Goal: Information Seeking & Learning: Find specific page/section

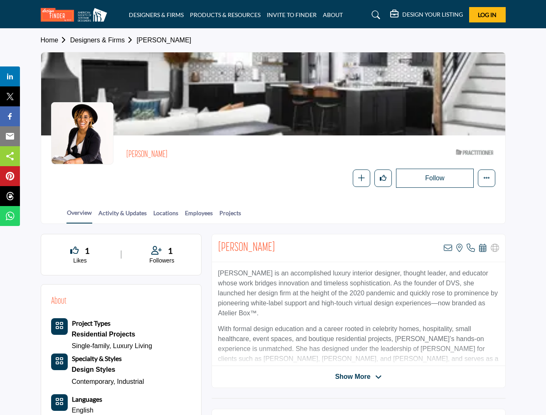
click at [84, 17] on img at bounding box center [76, 15] width 71 height 14
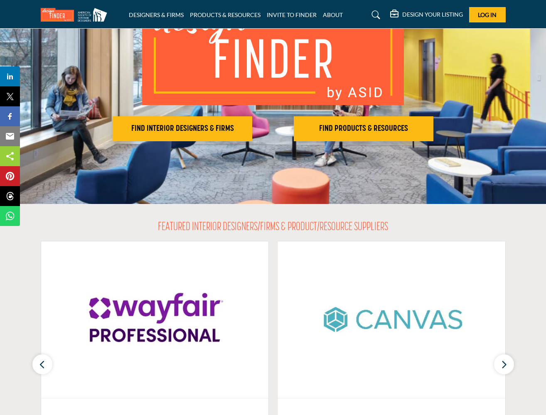
scroll to position [109, 0]
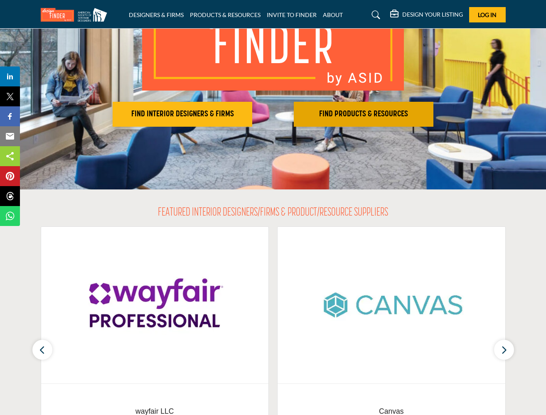
click at [376, 122] on button "FIND PRODUCTS & RESOURCES Find the products and resources to make your project …" at bounding box center [364, 114] width 140 height 25
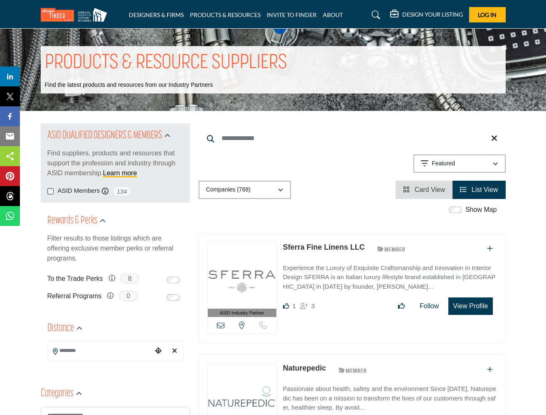
click at [130, 277] on span "8" at bounding box center [130, 278] width 19 height 10
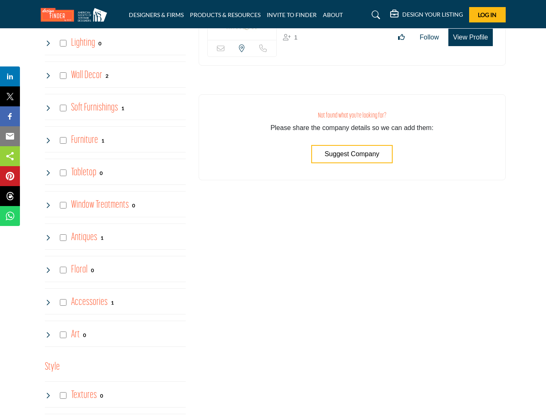
scroll to position [1063, 0]
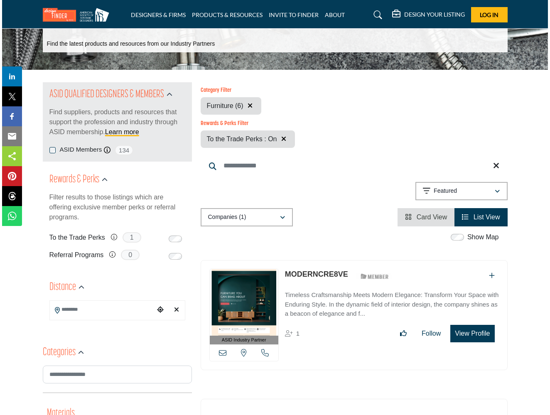
scroll to position [58, 0]
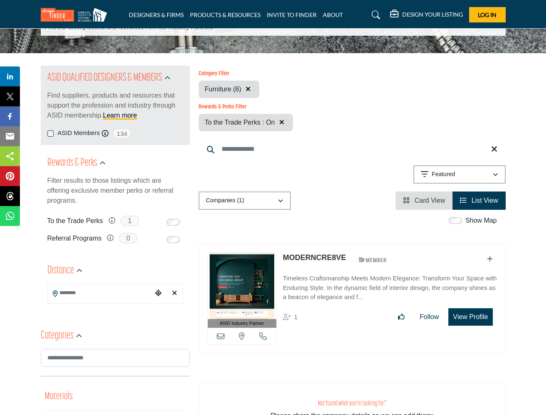
click at [467, 320] on button "View Profile" at bounding box center [470, 316] width 44 height 17
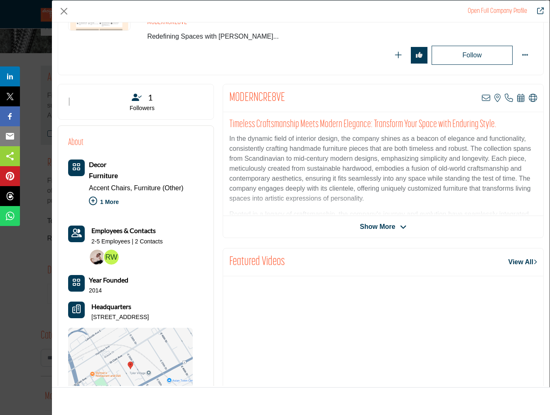
scroll to position [113, 0]
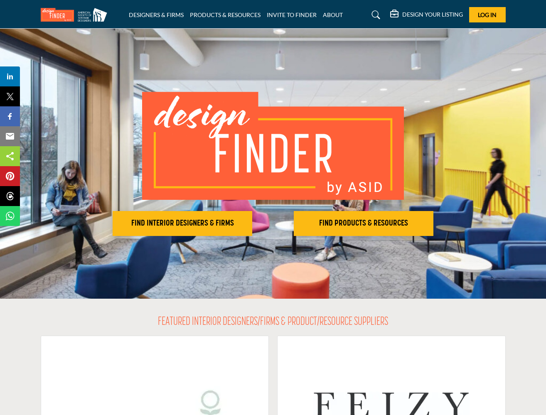
click at [364, 210] on div "FIND INTERIOR DESIGNERS & FIRMS FIND PRODUCTS & RESOURCES Find the products and…" at bounding box center [273, 164] width 465 height 144
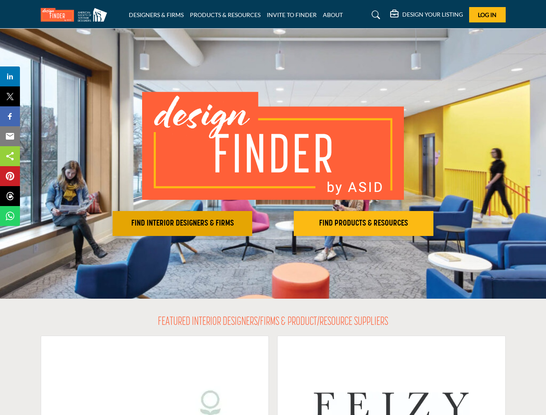
click at [204, 226] on h2 "FIND INTERIOR DESIGNERS & FIRMS" at bounding box center [182, 224] width 135 height 10
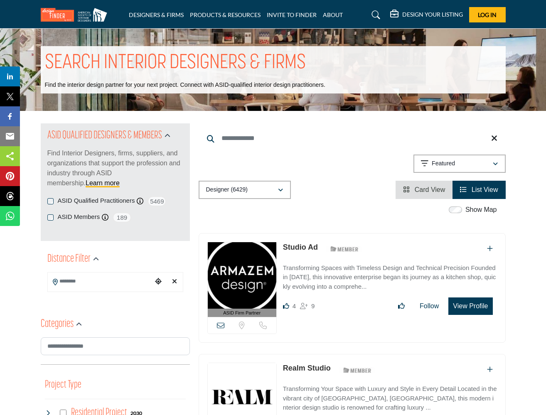
click at [242, 192] on p "Designer (6429)" at bounding box center [227, 190] width 42 height 8
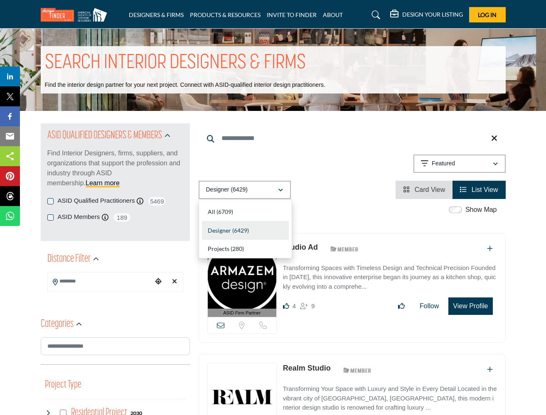
click at [322, 190] on div "Designer (6429) All (6709) Designer (6429) Products (3) Projects (280)" at bounding box center [352, 190] width 307 height 18
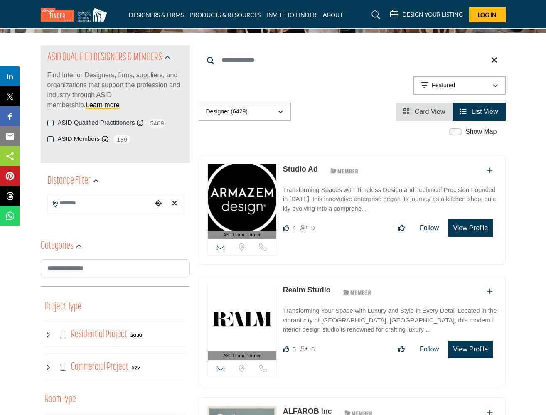
scroll to position [89, 0]
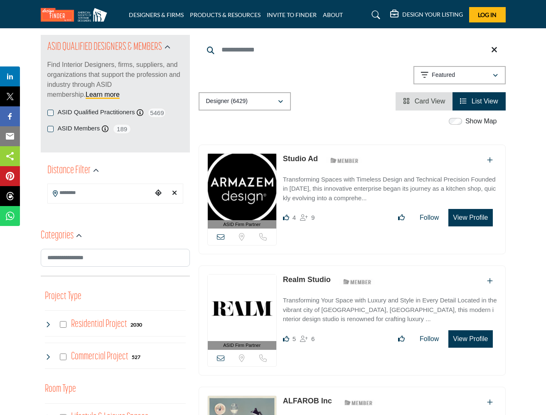
click at [134, 195] on input "Search Location" at bounding box center [100, 193] width 105 height 16
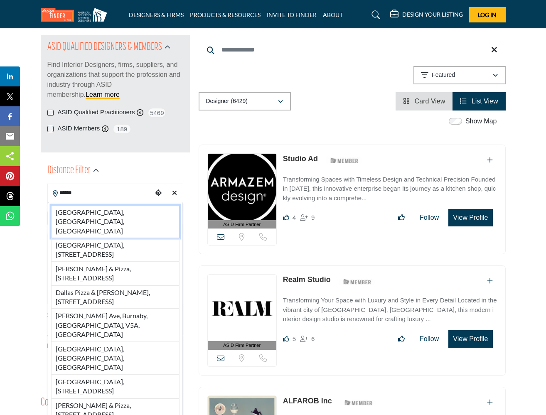
click at [111, 211] on li "[GEOGRAPHIC_DATA], [GEOGRAPHIC_DATA], [GEOGRAPHIC_DATA]" at bounding box center [115, 221] width 128 height 33
type input "**********"
type input "***"
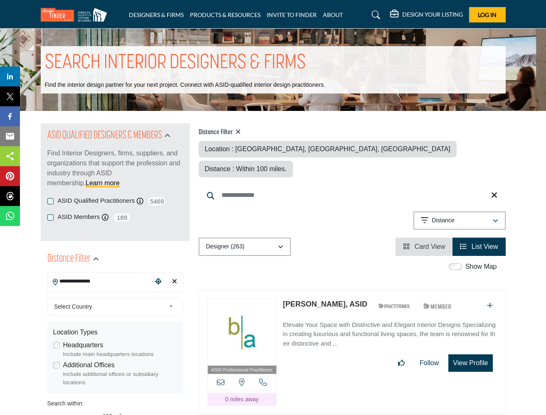
scroll to position [3, 0]
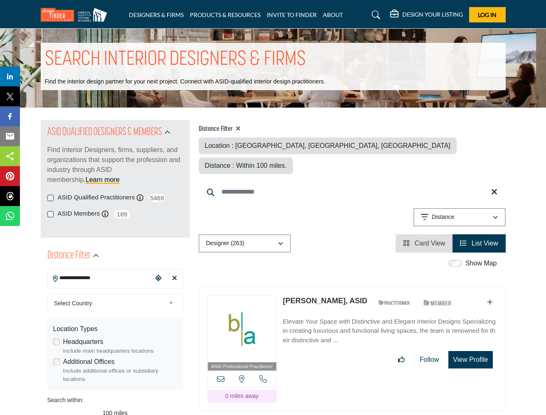
click at [293, 157] on div "Distance : Within 100 miles." at bounding box center [246, 165] width 94 height 17
click at [287, 162] on span "Distance : Within 100 miles." at bounding box center [246, 165] width 82 height 7
click at [84, 283] on input "**********" at bounding box center [100, 278] width 105 height 16
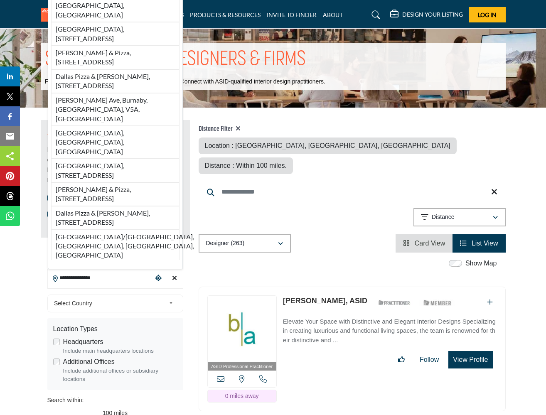
click at [84, 283] on input "**********" at bounding box center [100, 278] width 105 height 16
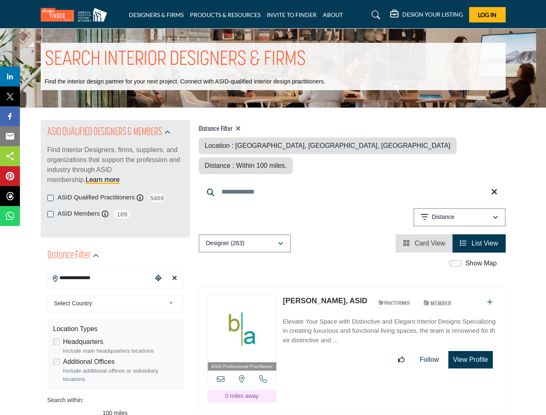
click at [84, 283] on input "**********" at bounding box center [100, 278] width 105 height 16
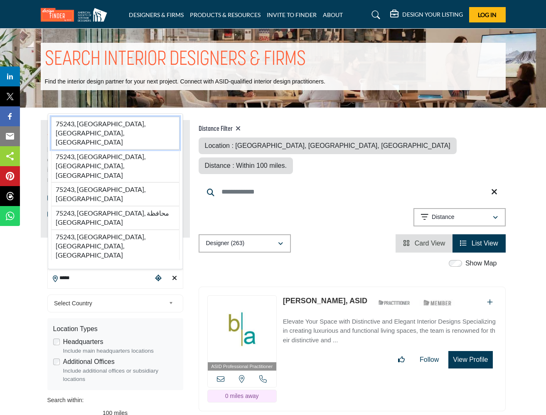
click at [111, 150] on li "75243, Dallas, TX, USA" at bounding box center [115, 133] width 128 height 33
type input "**********"
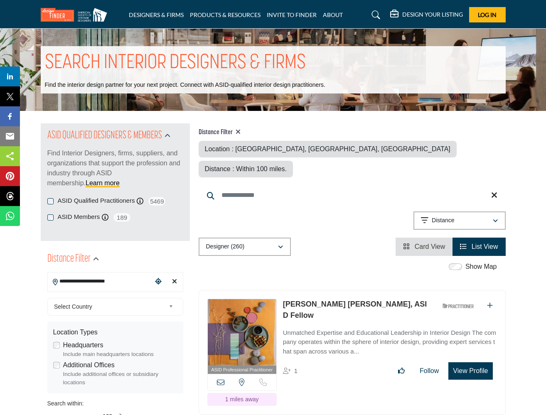
click at [455, 216] on div "Distance" at bounding box center [456, 221] width 71 height 10
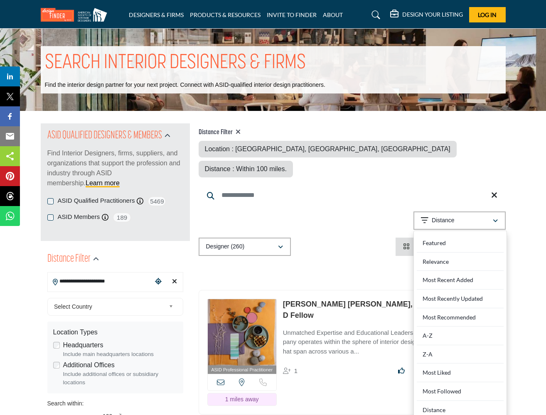
click at [459, 216] on div "Distance" at bounding box center [456, 221] width 71 height 10
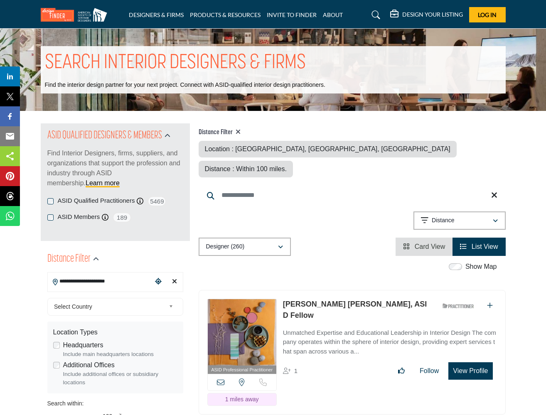
click at [293, 161] on div "Distance : Within 100 miles." at bounding box center [246, 169] width 94 height 17
click at [287, 165] on span "Distance : Within 100 miles." at bounding box center [246, 168] width 82 height 7
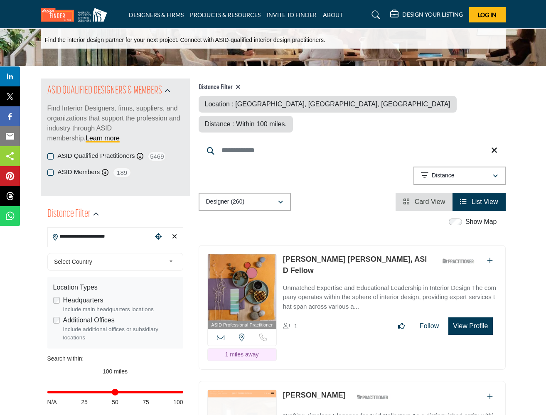
scroll to position [54, 0]
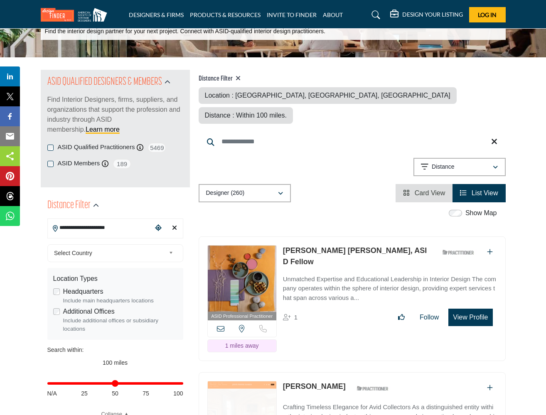
click at [489, 189] on span "List View" at bounding box center [485, 192] width 27 height 7
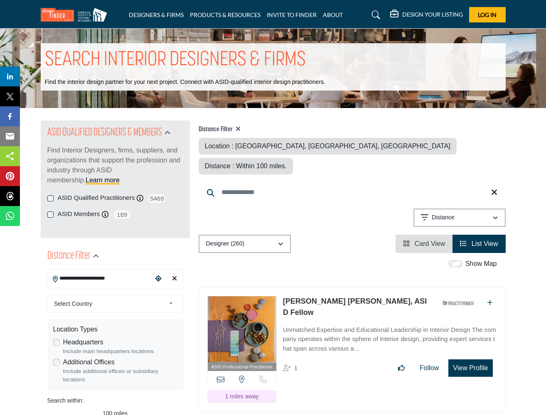
scroll to position [0, 0]
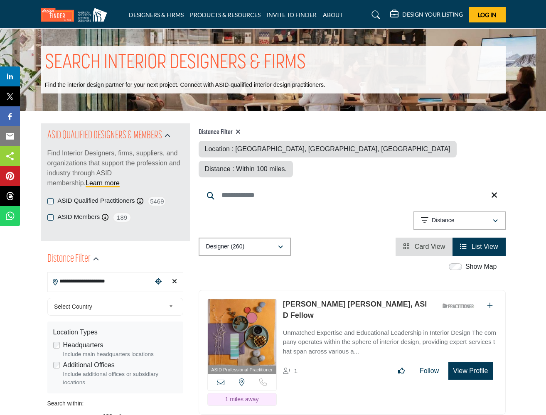
click at [426, 238] on li "Card View" at bounding box center [424, 247] width 57 height 18
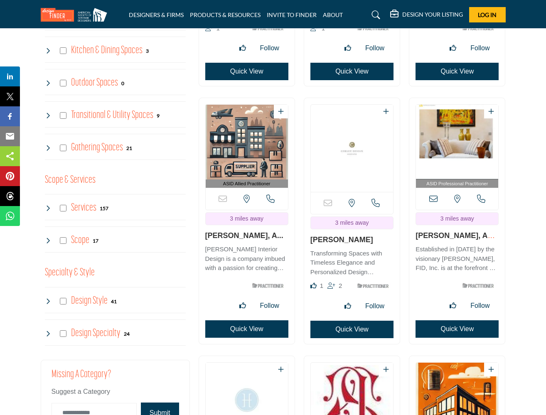
scroll to position [705, 0]
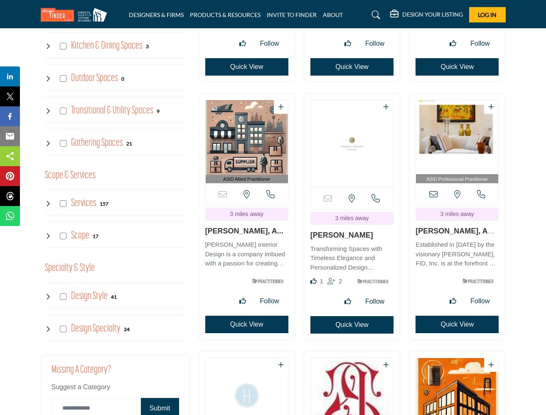
click at [239, 240] on p "Holly Hickey Moore Interior Design is a company imbued with a passion for creat…" at bounding box center [246, 254] width 83 height 28
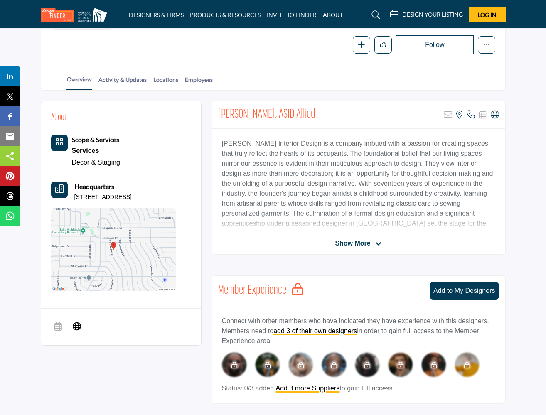
scroll to position [91, 0]
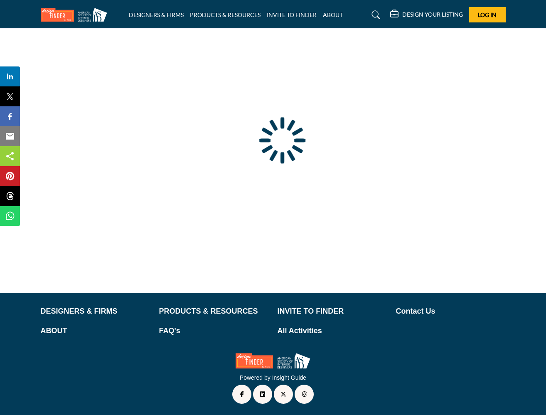
scroll to position [26, 0]
type input "**********"
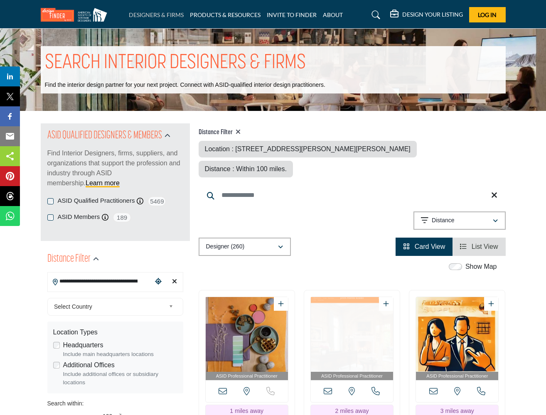
click at [142, 15] on link "DESIGNERS & FIRMS" at bounding box center [156, 14] width 55 height 7
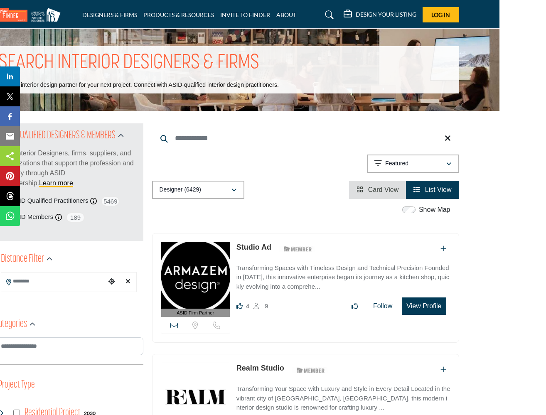
scroll to position [0, 47]
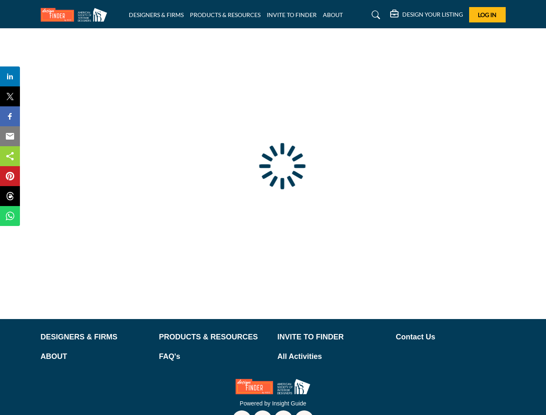
scroll to position [0, 0]
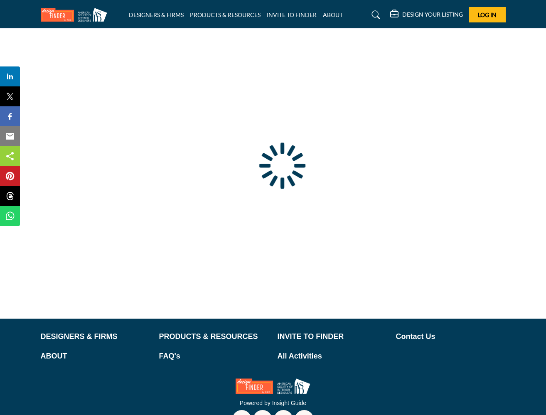
type input "**********"
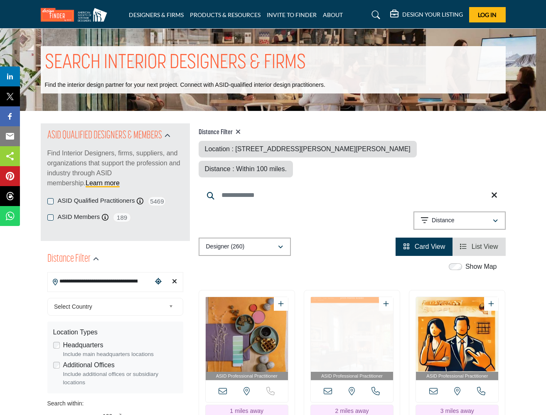
scroll to position [0, 0]
click at [145, 12] on link "DESIGNERS & FIRMS" at bounding box center [156, 14] width 55 height 7
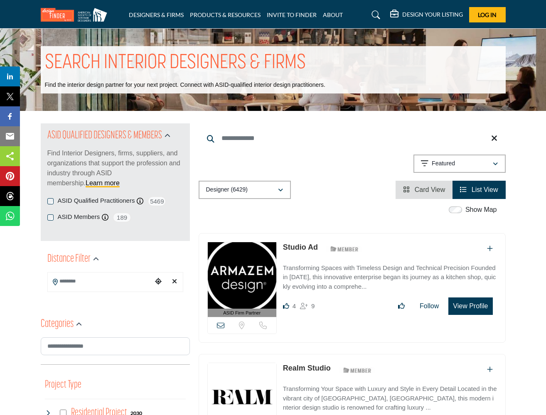
click at [209, 19] on div "DESIGNERS & FIRMS PRODUCTS & RESOURCES INVITE TO FINDER ABOUT" at bounding box center [273, 14] width 474 height 15
click at [214, 16] on link "PRODUCTS & RESOURCES" at bounding box center [225, 14] width 71 height 7
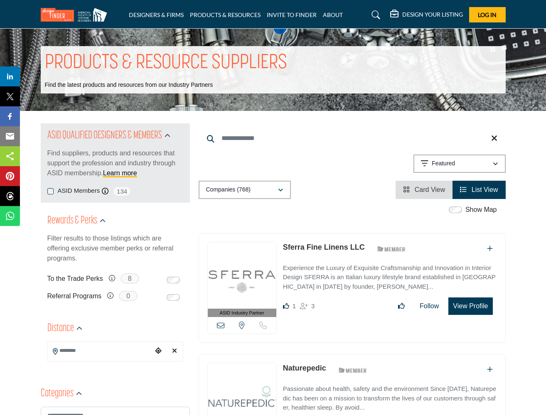
click at [131, 277] on span "8" at bounding box center [130, 278] width 19 height 10
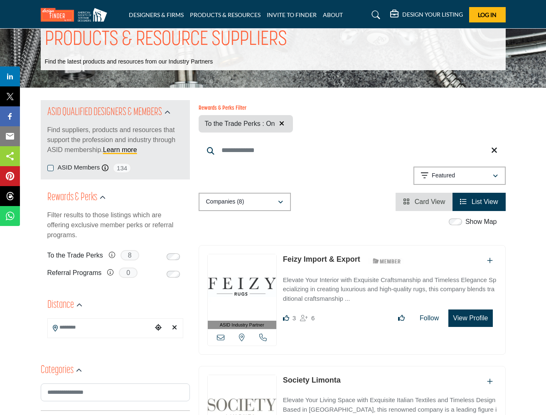
scroll to position [25, 0]
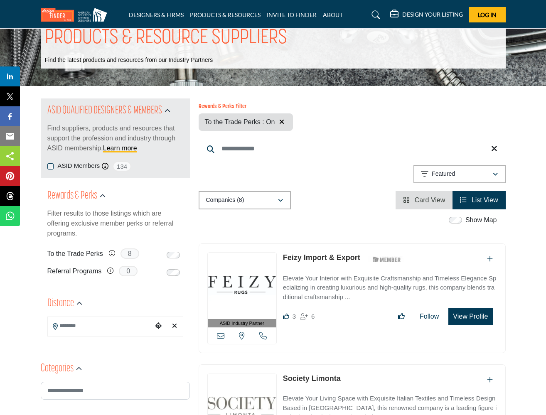
click at [96, 322] on input "Search Location" at bounding box center [100, 325] width 105 height 16
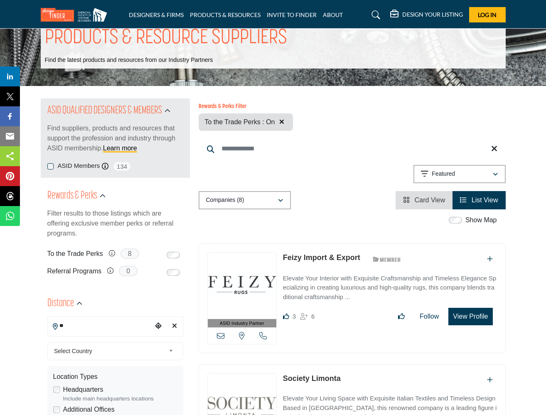
type input "*"
type input "***"
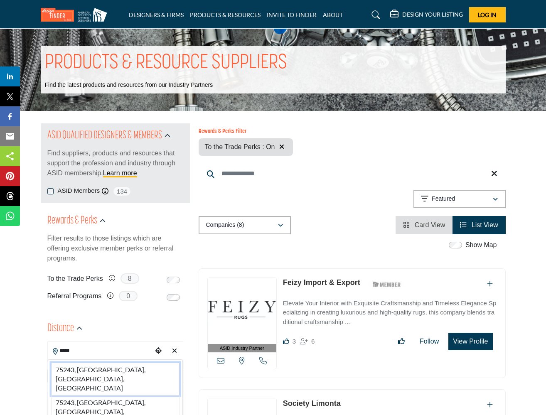
click at [81, 370] on li "75243, Dallas, TX, USA" at bounding box center [115, 379] width 128 height 33
type input "**********"
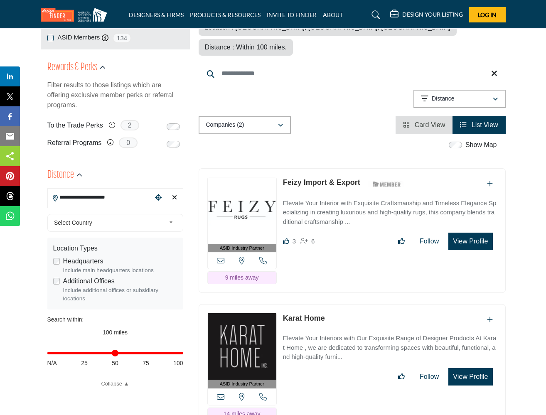
scroll to position [153, 0]
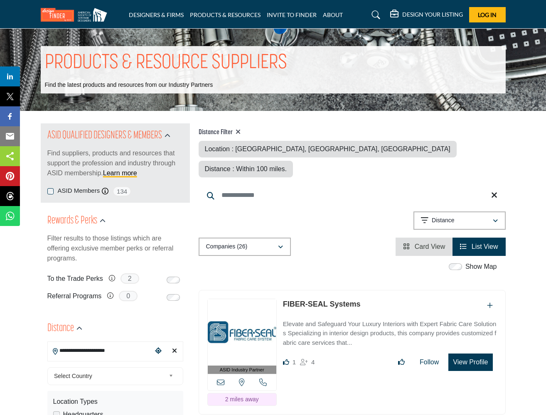
click at [78, 191] on label "ASID Members" at bounding box center [79, 191] width 42 height 10
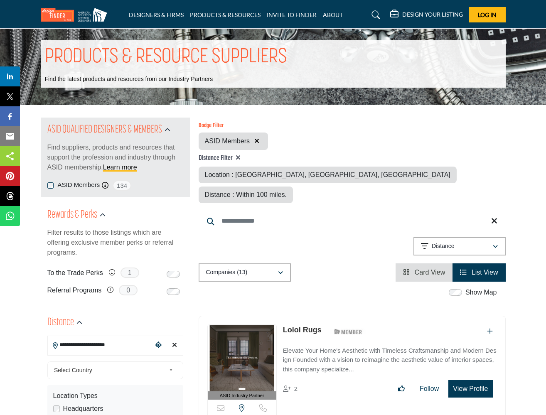
scroll to position [7, 0]
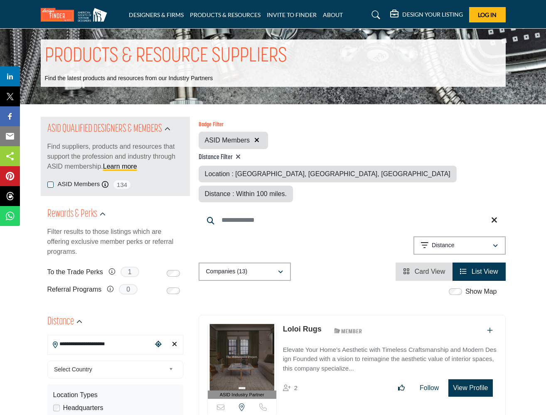
click at [74, 183] on label "ASID Members" at bounding box center [79, 185] width 42 height 10
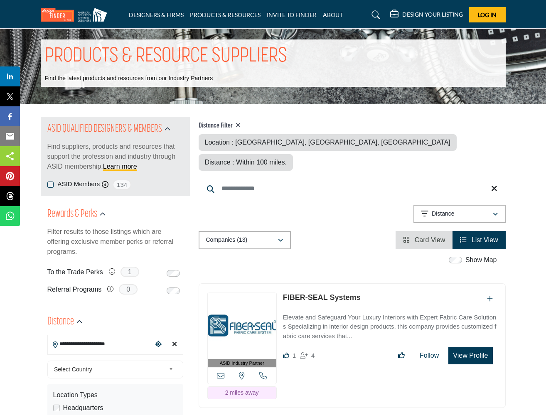
scroll to position [0, 0]
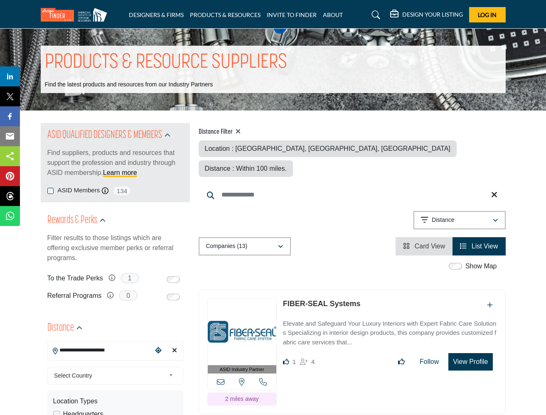
click at [52, 186] on div "ASID Members ASID Member who supports and impacts the Interior Design industry.…" at bounding box center [115, 191] width 136 height 10
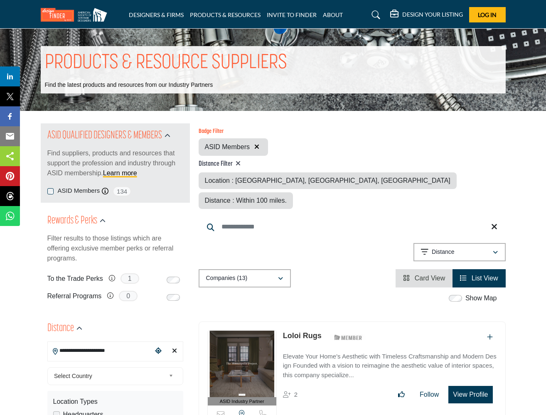
click at [256, 144] on icon "button" at bounding box center [256, 146] width 5 height 7
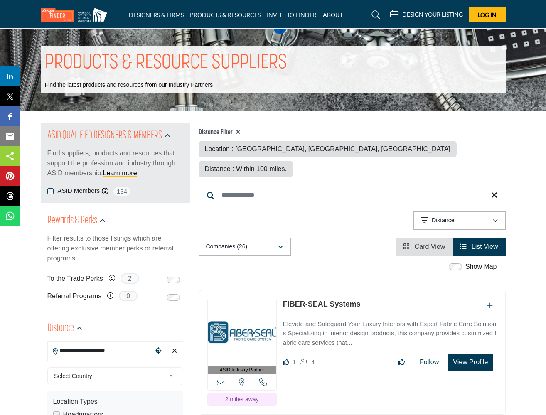
click at [292, 212] on div "**********" at bounding box center [352, 222] width 307 height 21
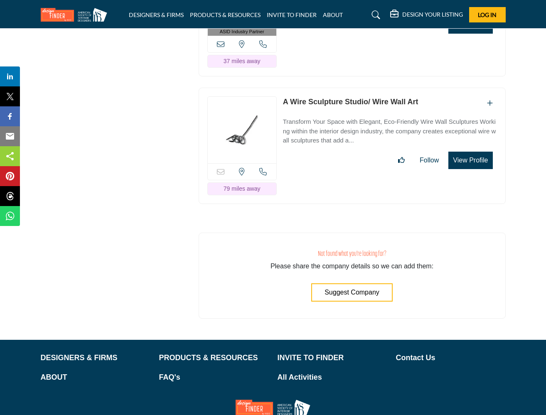
scroll to position [3524, 0]
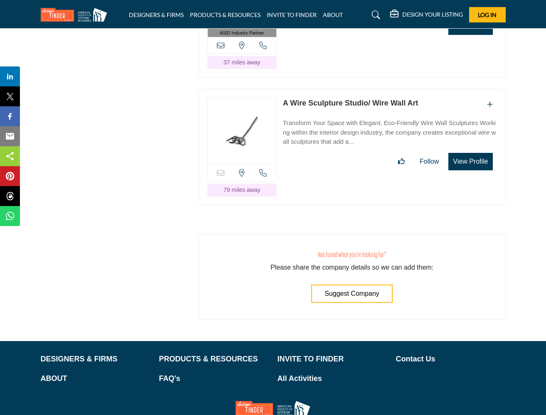
click at [330, 290] on span "Suggest Company" at bounding box center [352, 293] width 55 height 7
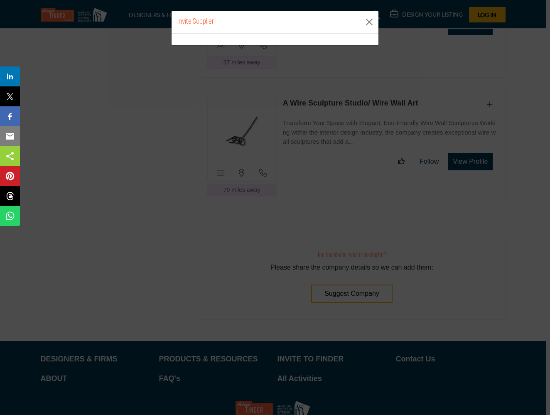
click at [195, 24] on h1 "Invite Supplier" at bounding box center [195, 22] width 37 height 11
click at [369, 23] on button "Close" at bounding box center [369, 22] width 12 height 12
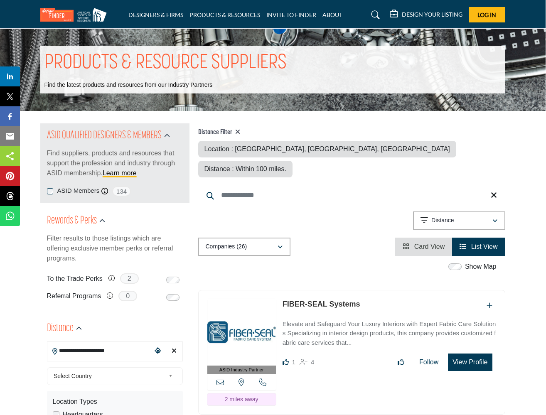
scroll to position [0, 0]
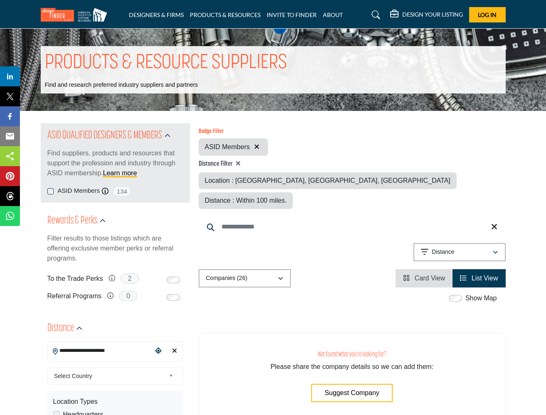
click at [237, 165] on icon at bounding box center [238, 163] width 5 height 7
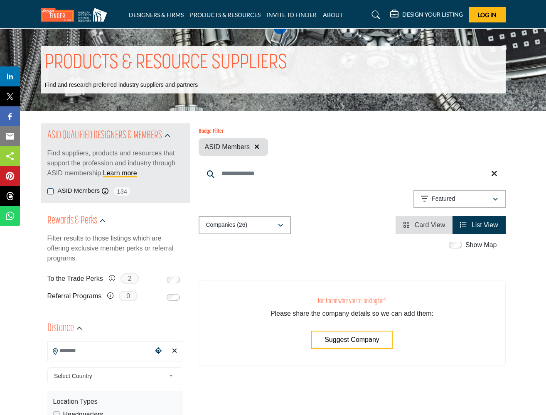
click at [137, 214] on div "Rewards & Perks Filter results to those listings which are offering exclusive m…" at bounding box center [115, 240] width 136 height 52
click at [169, 133] on icon "button" at bounding box center [168, 136] width 6 height 6
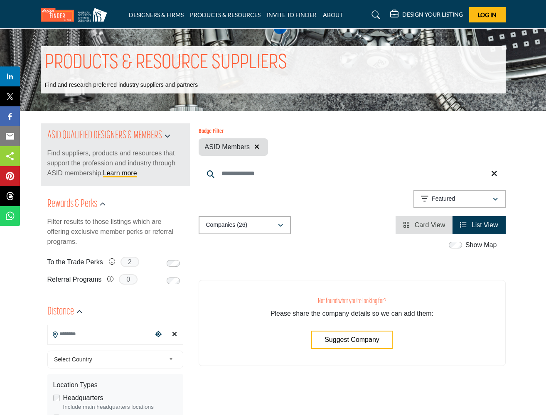
click at [169, 133] on icon "button" at bounding box center [168, 136] width 6 height 6
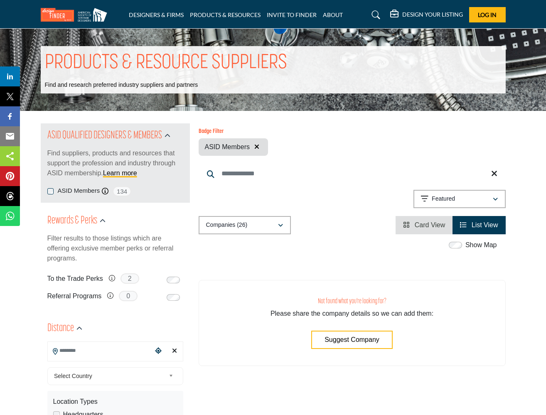
click at [221, 230] on div "Companies (26)" at bounding box center [241, 225] width 71 height 10
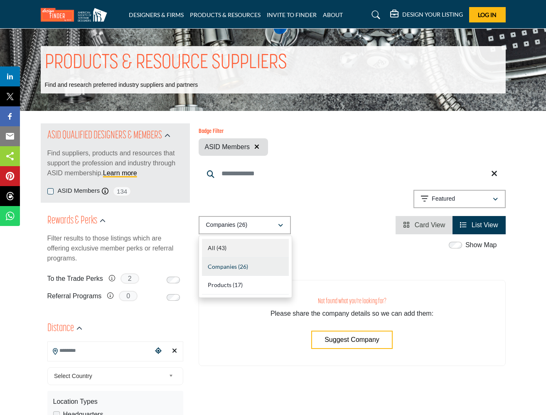
click at [235, 251] on div "All (43)" at bounding box center [245, 248] width 87 height 19
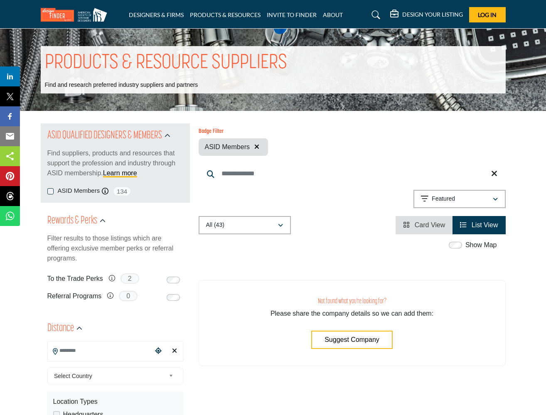
click at [248, 226] on div "All (43)" at bounding box center [241, 225] width 71 height 10
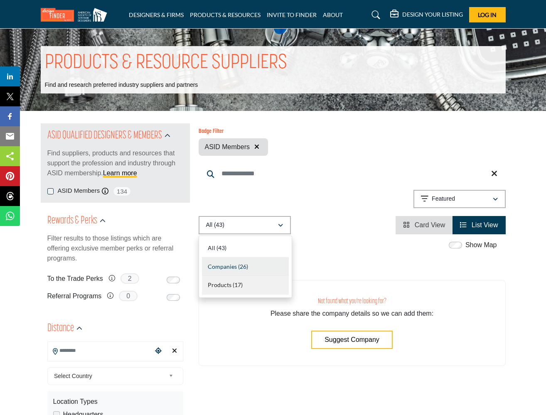
click at [227, 288] on span "Products" at bounding box center [220, 284] width 24 height 7
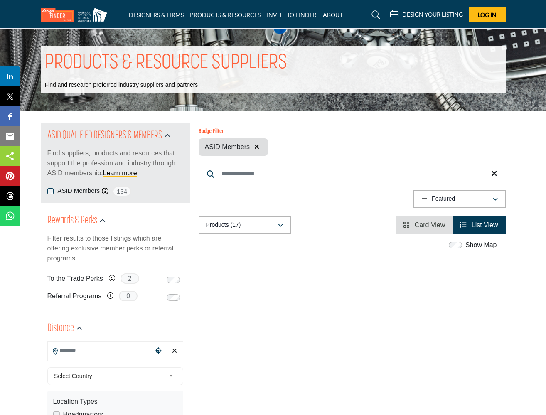
click at [231, 227] on p "Products (17)" at bounding box center [223, 225] width 35 height 8
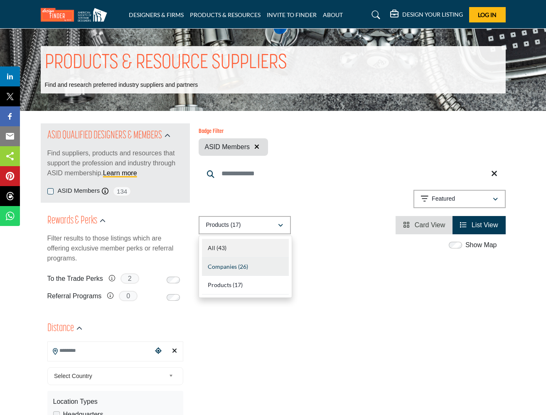
click at [245, 252] on div "All (43)" at bounding box center [245, 248] width 87 height 19
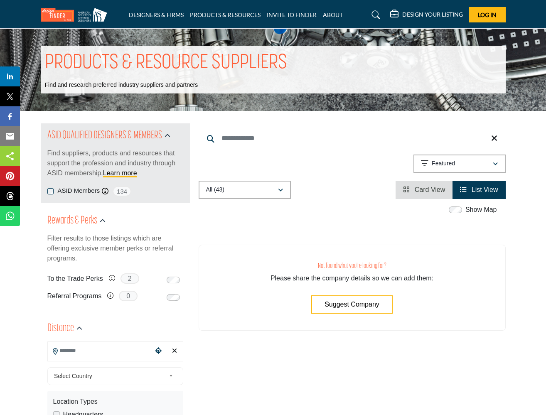
click at [255, 187] on div "All (43)" at bounding box center [241, 190] width 71 height 10
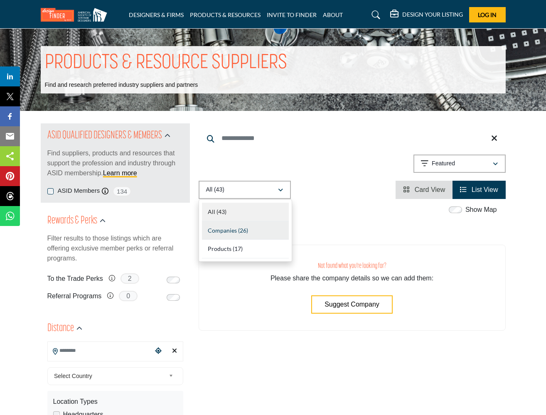
click at [248, 208] on div "All (43)" at bounding box center [245, 212] width 87 height 19
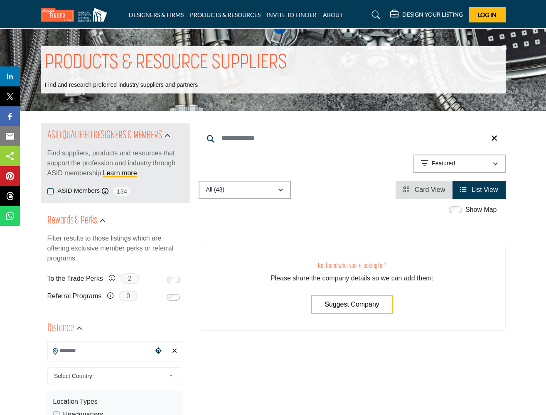
click at [330, 179] on div "Searched Term Searched Results 0 0" at bounding box center [352, 161] width 307 height 76
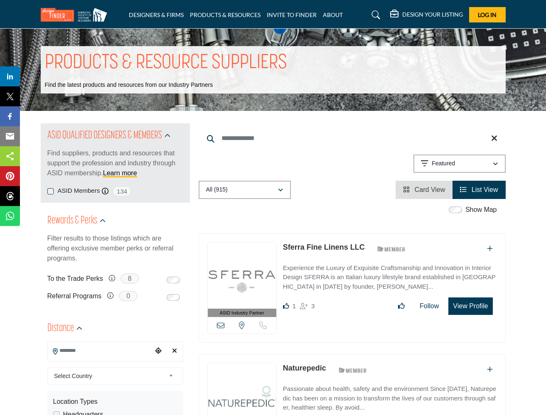
click at [76, 188] on label "ASID Members" at bounding box center [79, 191] width 42 height 10
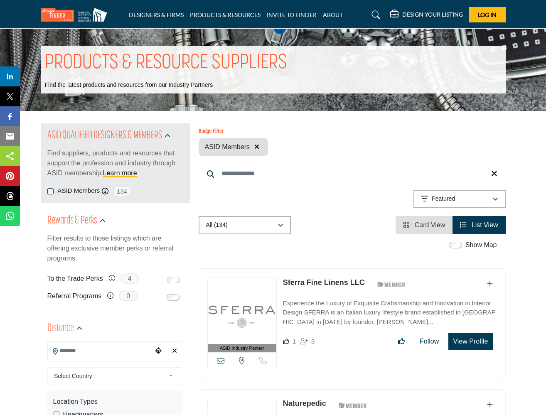
click at [107, 349] on input "Search Location" at bounding box center [100, 350] width 105 height 16
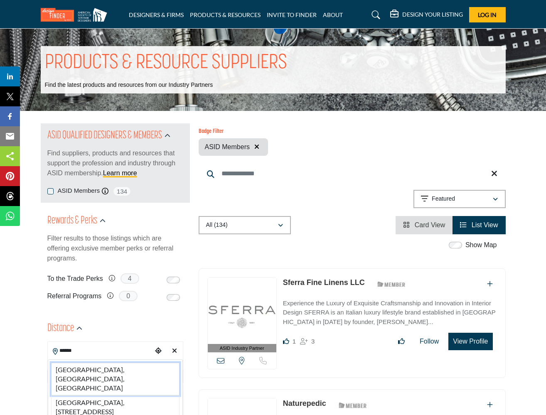
click at [71, 366] on li "Dallas, TX, USA" at bounding box center [115, 379] width 128 height 33
type input "**********"
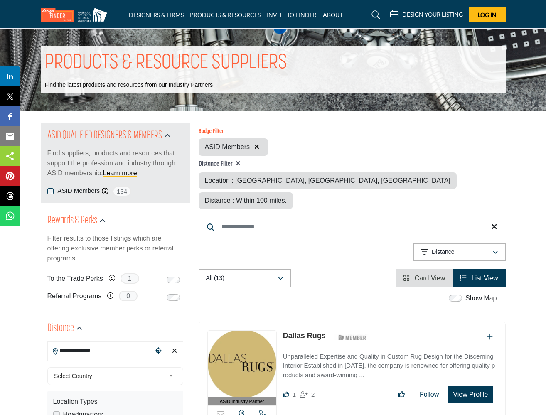
click at [80, 17] on img at bounding box center [76, 15] width 71 height 14
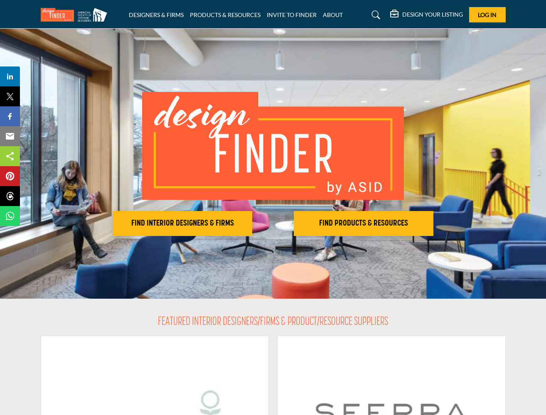
click at [97, 13] on img at bounding box center [76, 15] width 71 height 14
